Goal: Task Accomplishment & Management: Manage account settings

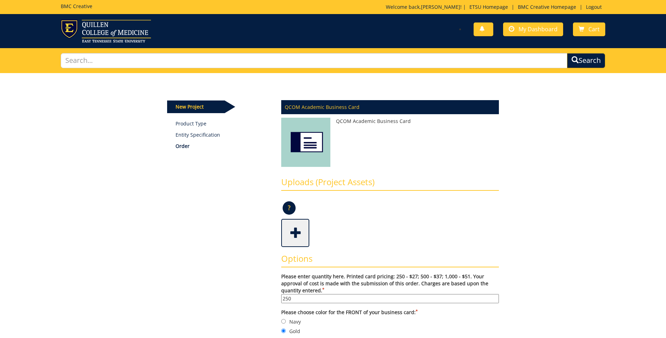
scroll to position [140, 0]
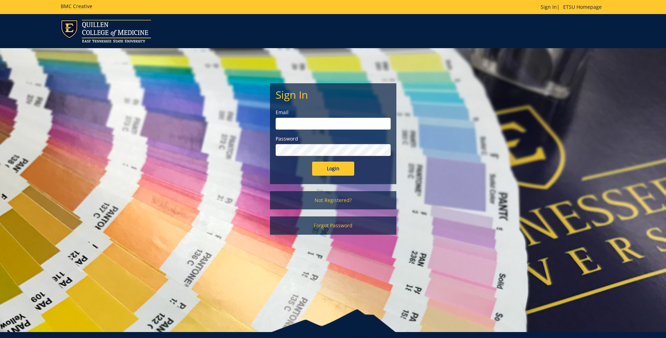
type input "[EMAIL_ADDRESS][DOMAIN_NAME]"
click at [339, 173] on input "Login" at bounding box center [333, 168] width 42 height 14
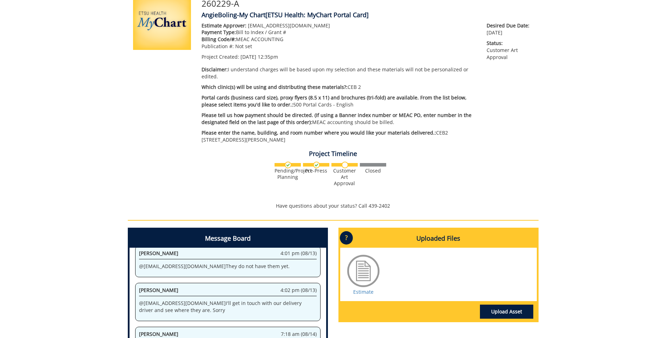
scroll to position [105, 0]
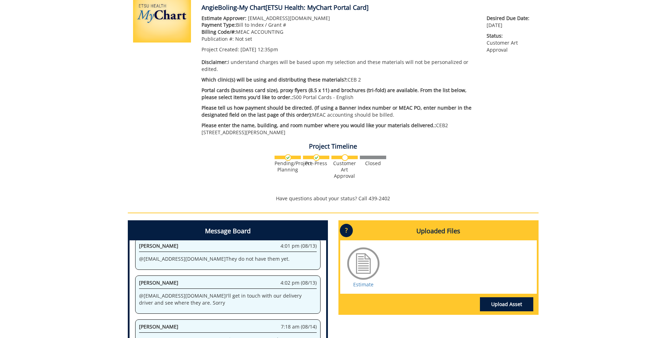
click at [368, 260] on div at bounding box center [363, 263] width 35 height 35
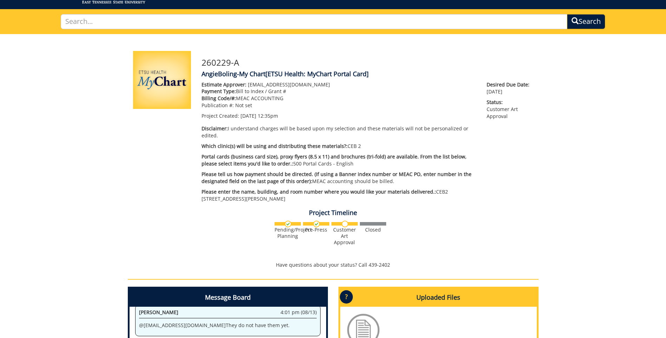
scroll to position [35, 0]
